Goal: Task Accomplishment & Management: Complete application form

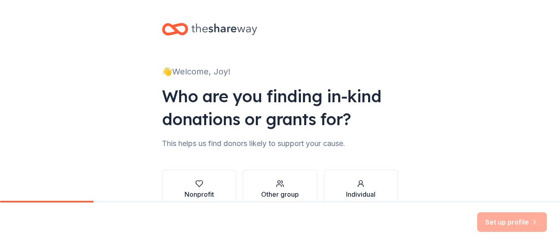
click at [439, 141] on div "👋 Welcome, Joy! Who are you finding in-kind donations or grants for? This helps…" at bounding box center [280, 124] width 560 height 249
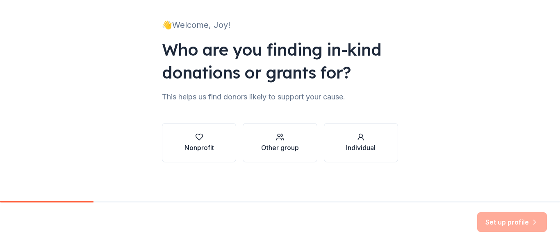
scroll to position [48, 0]
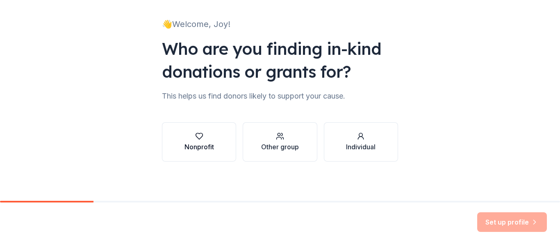
click at [209, 148] on div "Nonprofit" at bounding box center [199, 147] width 30 height 10
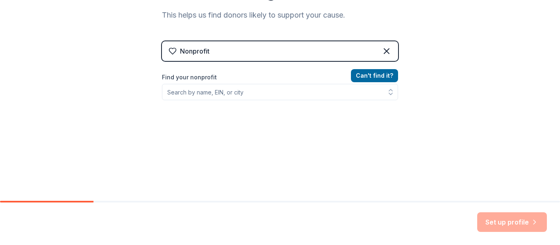
scroll to position [129, 0]
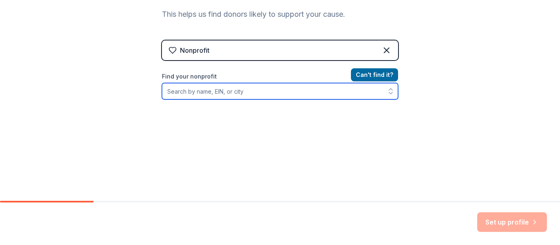
click at [221, 89] on input "Find your nonprofit" at bounding box center [280, 91] width 236 height 16
type input "[PERSON_NAME] way"
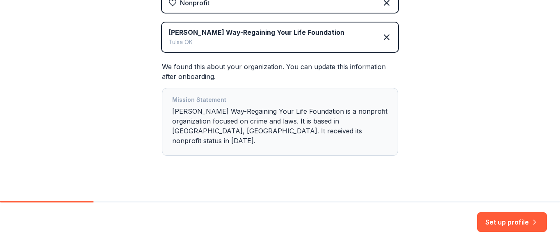
scroll to position [178, 0]
click at [495, 223] on button "Set up profile" at bounding box center [512, 223] width 70 height 20
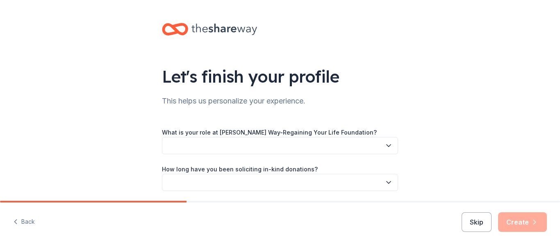
click at [326, 146] on button "button" at bounding box center [280, 145] width 236 height 17
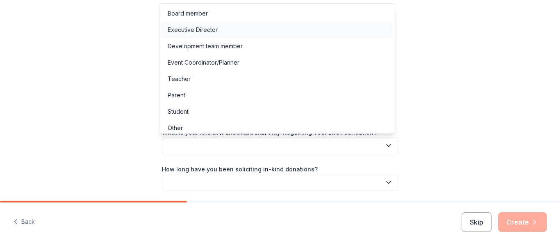
click at [283, 28] on div "Executive Director" at bounding box center [277, 30] width 232 height 16
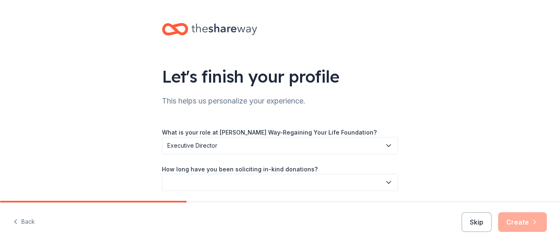
click at [413, 80] on div "Let's finish your profile This helps us personalize your experience. What is yo…" at bounding box center [280, 134] width 560 height 268
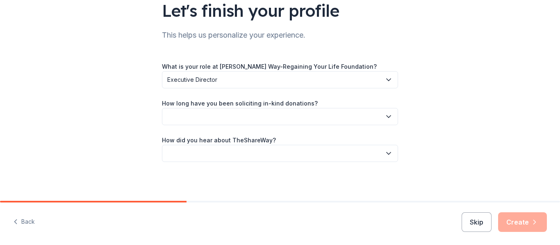
scroll to position [66, 0]
click at [289, 116] on button "button" at bounding box center [280, 116] width 236 height 17
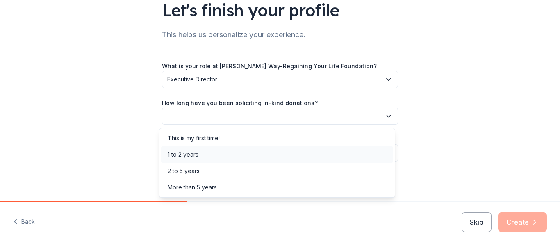
click at [280, 161] on div "1 to 2 years" at bounding box center [277, 155] width 232 height 16
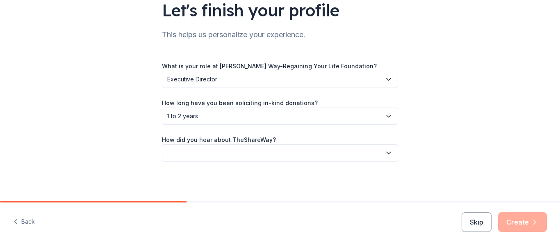
click at [194, 149] on button "button" at bounding box center [280, 153] width 236 height 17
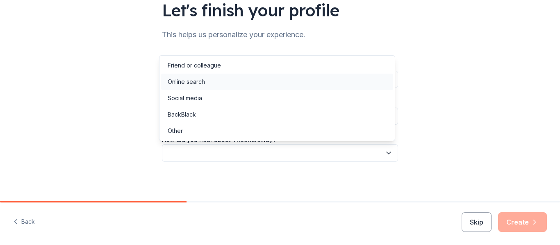
click at [193, 84] on div "Online search" at bounding box center [186, 82] width 37 height 10
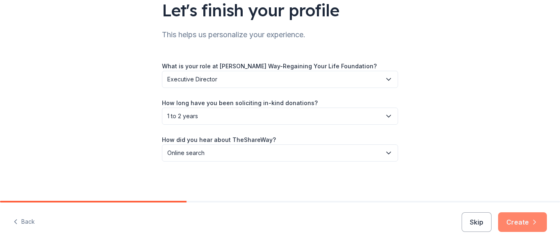
click at [510, 219] on button "Create" at bounding box center [522, 223] width 49 height 20
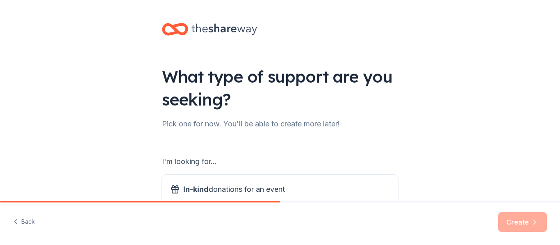
click at [438, 132] on div "What type of support are you seeking? Pick one for now. You'll be able to creat…" at bounding box center [280, 165] width 560 height 331
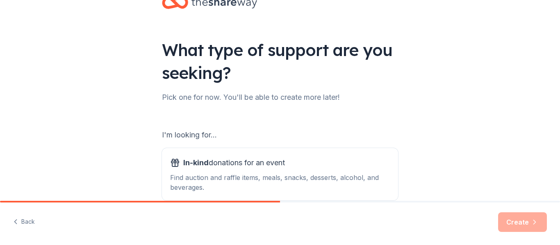
scroll to position [41, 0]
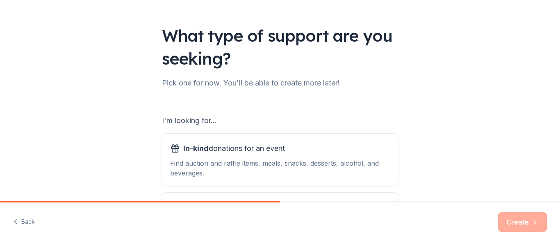
click at [458, 149] on div "What type of support are you seeking? Pick one for now. You'll be able to creat…" at bounding box center [280, 124] width 560 height 331
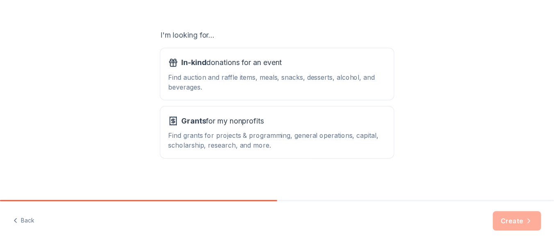
scroll to position [129, 0]
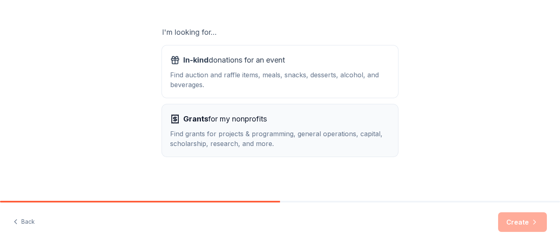
click at [272, 136] on div "Find grants for projects & programming, general operations, capital, scholarshi…" at bounding box center [280, 139] width 220 height 20
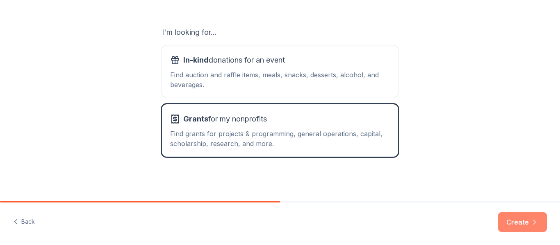
click at [530, 228] on button "Create" at bounding box center [522, 223] width 49 height 20
